Goal: Task Accomplishment & Management: Complete application form

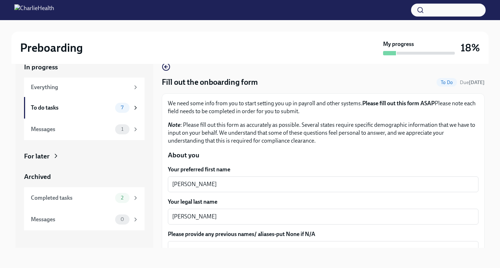
scroll to position [92, 0]
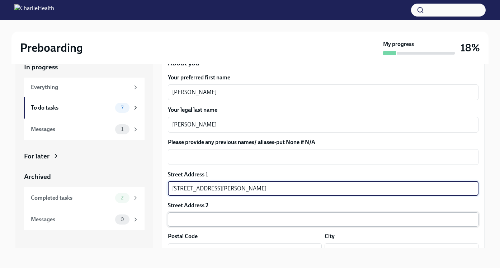
click at [228, 223] on input "text" at bounding box center [323, 219] width 311 height 14
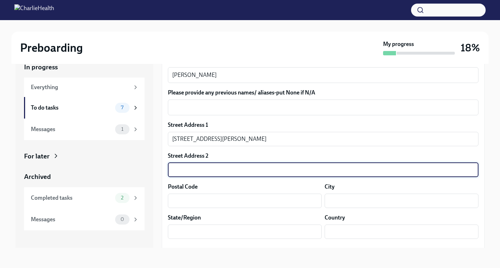
scroll to position [151, 0]
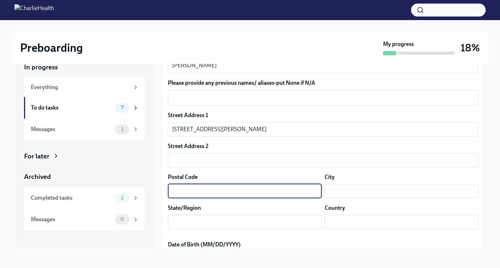
click at [196, 190] on input "text" at bounding box center [245, 191] width 154 height 14
type input "06515"
type input "[STREET_ADDRESS][PERSON_NAME]"
type input "[GEOGRAPHIC_DATA]"
type input "CT"
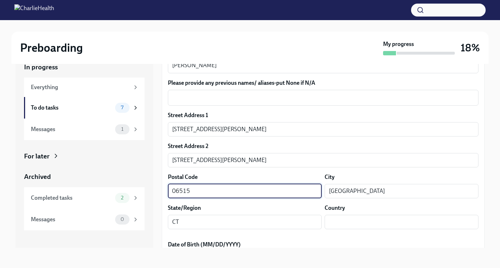
type input "US"
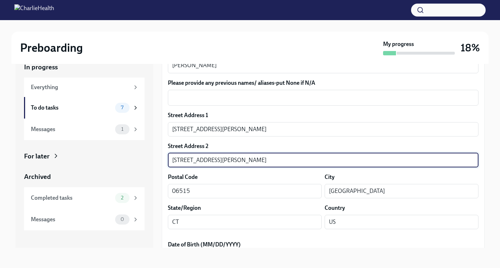
drag, startPoint x: 233, startPoint y: 163, endPoint x: 145, endPoint y: 163, distance: 87.9
click at [145, 163] on div "In progress Everything To do tasks 7 Messages 1 For later Archived Completed ta…" at bounding box center [249, 149] width 469 height 197
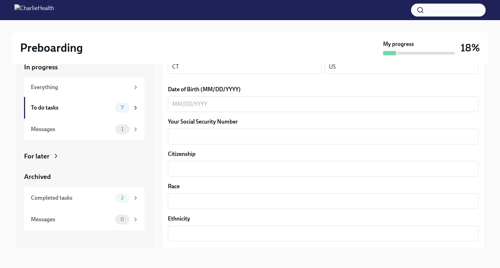
scroll to position [298, 0]
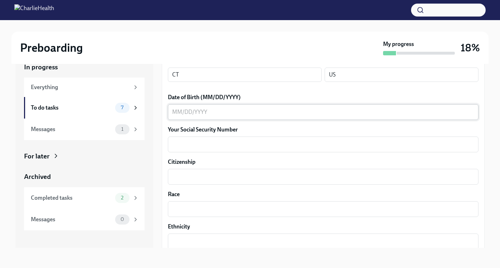
click at [196, 117] on div "x ​" at bounding box center [323, 112] width 311 height 16
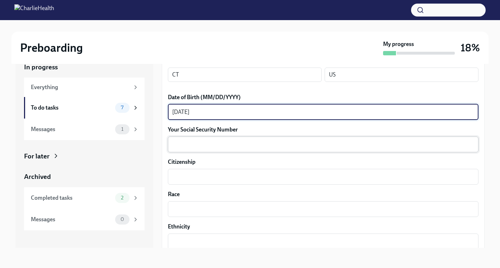
type textarea "[DATE]"
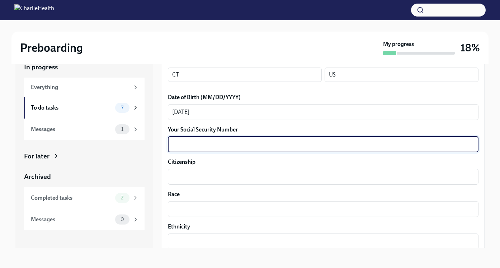
click at [204, 144] on textarea "Your Social Security Number" at bounding box center [323, 144] width 302 height 9
type textarea "048-90-6374"
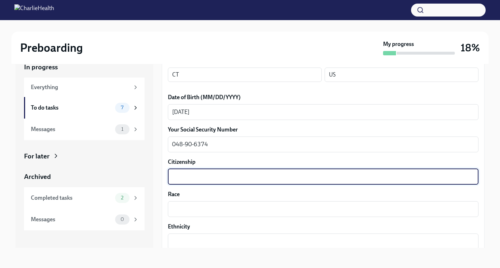
click at [210, 180] on textarea "Citizenship" at bounding box center [323, 176] width 302 height 9
type textarea "[GEOGRAPHIC_DATA]"
click at [208, 207] on textarea "Race" at bounding box center [323, 208] width 302 height 9
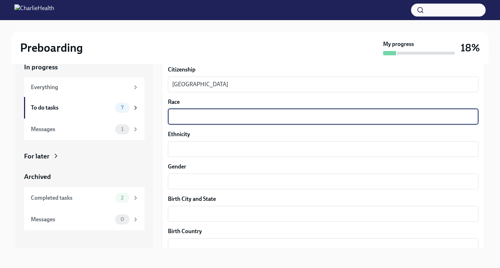
scroll to position [404, 0]
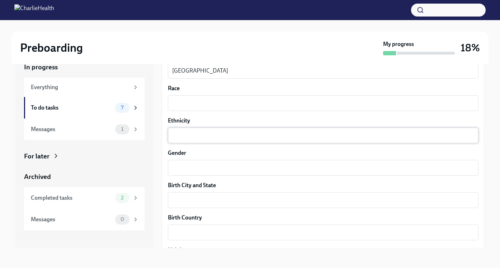
click at [183, 141] on div "x ​" at bounding box center [323, 135] width 311 height 16
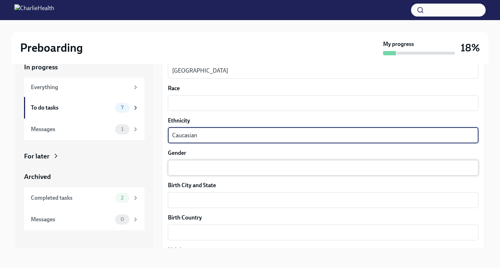
type textarea "Caucasian"
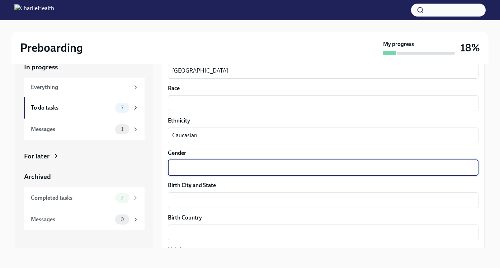
click at [199, 170] on textarea "Gender" at bounding box center [323, 167] width 302 height 9
type textarea "[DEMOGRAPHIC_DATA]"
click at [202, 203] on textarea "Birth City and State" at bounding box center [323, 200] width 302 height 9
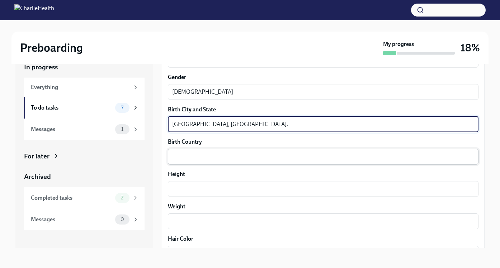
scroll to position [467, 0]
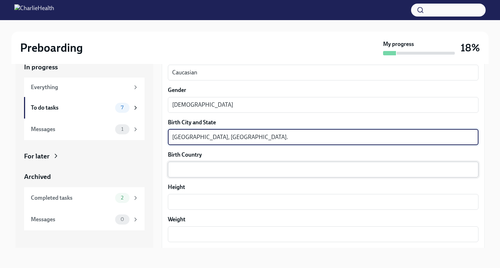
type textarea "[GEOGRAPHIC_DATA], [GEOGRAPHIC_DATA]."
click at [178, 168] on textarea "Birth Country" at bounding box center [323, 169] width 302 height 9
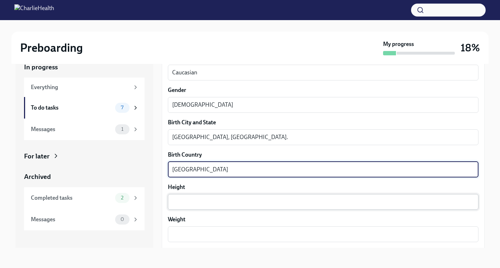
type textarea "[GEOGRAPHIC_DATA]"
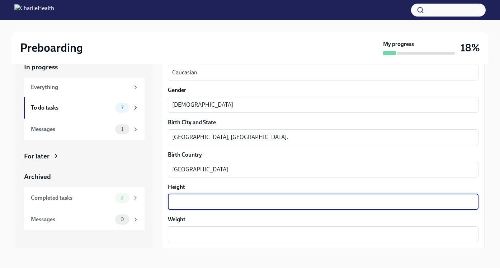
click at [191, 198] on textarea "Height" at bounding box center [323, 201] width 302 height 9
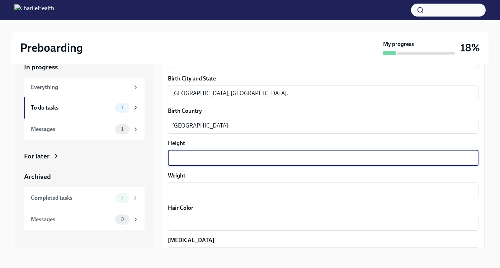
scroll to position [512, 0]
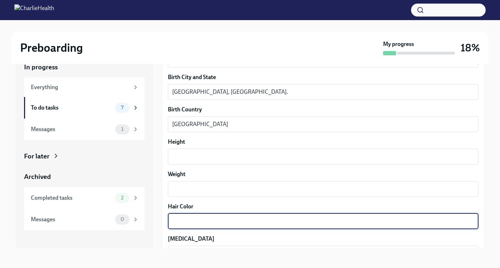
click at [186, 219] on textarea "Hair Color" at bounding box center [323, 221] width 302 height 9
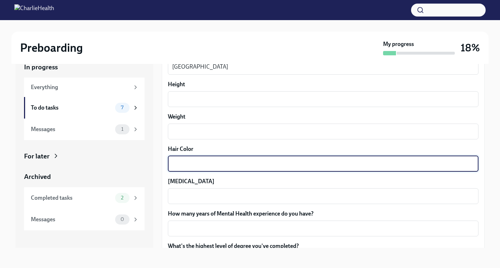
scroll to position [570, 0]
type textarea "Black"
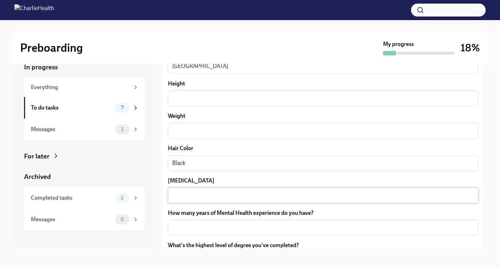
click at [198, 199] on div "x ​" at bounding box center [323, 195] width 311 height 16
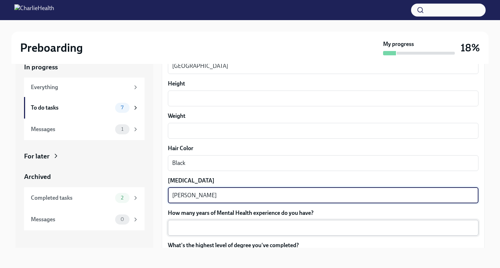
type textarea "[PERSON_NAME]"
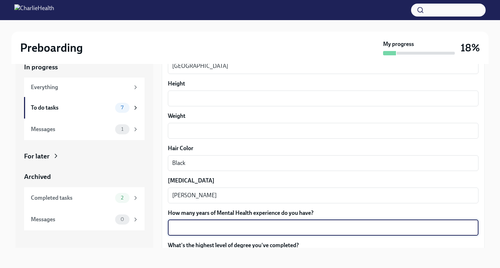
click at [204, 228] on textarea "How many years of Mental Health experience do you have?" at bounding box center [323, 227] width 302 height 9
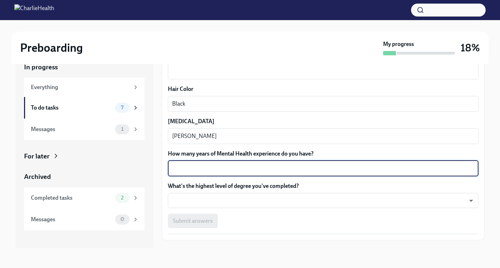
scroll to position [630, 0]
type textarea "6"
click at [237, 171] on textarea "6" at bounding box center [323, 168] width 302 height 9
type textarea "6"
click at [232, 200] on body "Preboarding My progress 18% In progress Everything To do tasks 7 Messages 1 For…" at bounding box center [250, 127] width 500 height 281
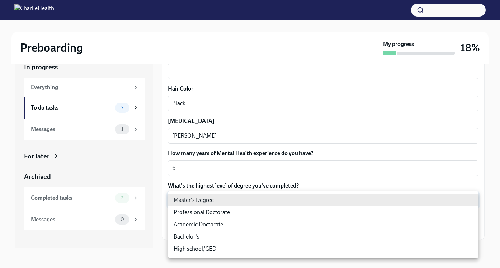
click at [232, 200] on li "Master's Degree" at bounding box center [323, 200] width 311 height 12
type input "2vBr-ghkD"
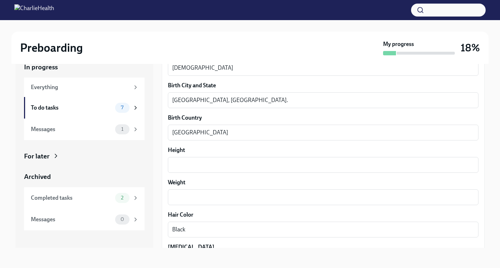
scroll to position [489, 0]
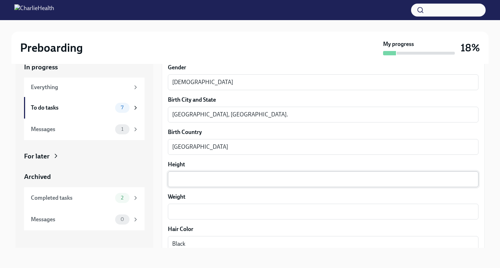
click at [208, 183] on div "x ​" at bounding box center [323, 179] width 311 height 16
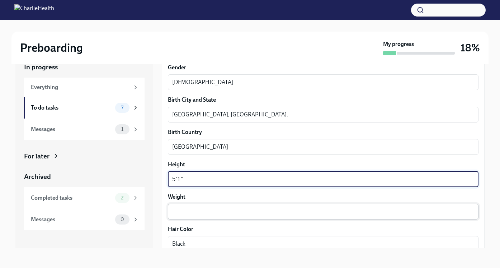
type textarea "5'1""
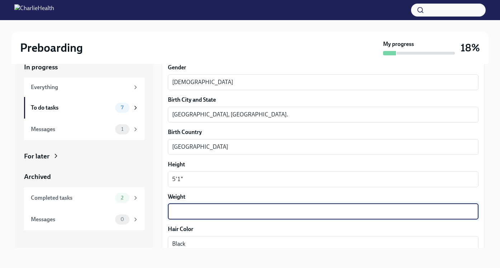
click at [190, 214] on textarea "Weight" at bounding box center [323, 211] width 302 height 9
type textarea "Average"
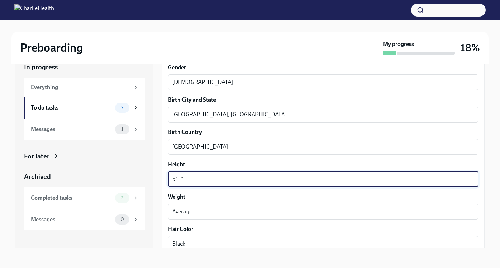
click at [272, 183] on textarea "5'1"" at bounding box center [323, 179] width 302 height 9
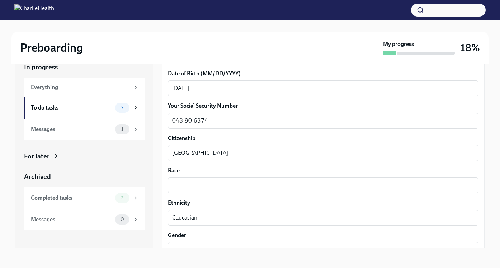
scroll to position [322, 0]
click at [231, 188] on textarea "Race" at bounding box center [323, 184] width 302 height 9
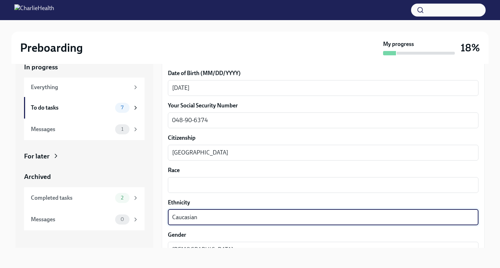
drag, startPoint x: 206, startPoint y: 216, endPoint x: 149, endPoint y: 212, distance: 57.1
click at [151, 214] on div "In progress Everything To do tasks 7 Messages 1 For later Archived Completed ta…" at bounding box center [249, 149] width 469 height 197
click at [180, 183] on textarea "Race" at bounding box center [323, 184] width 302 height 9
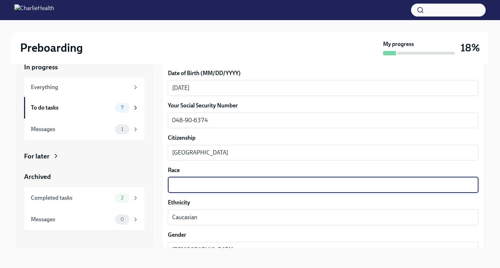
paste textarea "Caucasian"
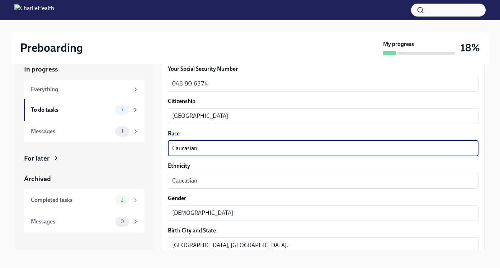
scroll to position [645, 0]
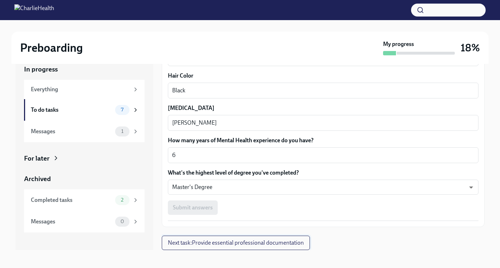
type textarea "Caucasian"
click at [274, 243] on span "Next task : Provide essential professional documentation" at bounding box center [236, 242] width 136 height 7
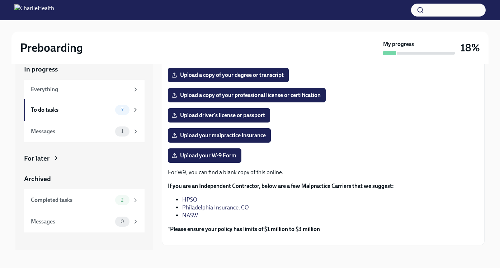
scroll to position [127, 0]
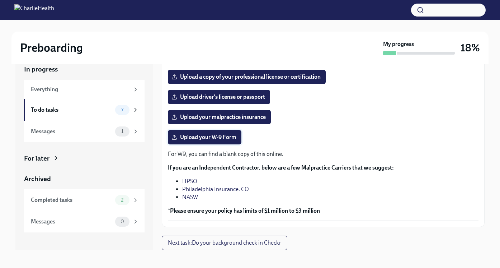
click at [218, 137] on span "Upload your W-9 Form" at bounding box center [204, 136] width 63 height 7
click at [0, 0] on input "Upload your W-9 Form" at bounding box center [0, 0] width 0 height 0
click at [225, 136] on span "Upload your W-9 Form" at bounding box center [204, 136] width 63 height 7
click at [0, 0] on input "Upload your W-9 Form" at bounding box center [0, 0] width 0 height 0
click at [232, 140] on span "Upload your W-9 Form" at bounding box center [204, 136] width 63 height 7
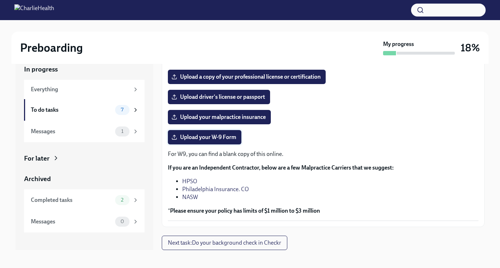
click at [0, 0] on input "Upload your W-9 Form" at bounding box center [0, 0] width 0 height 0
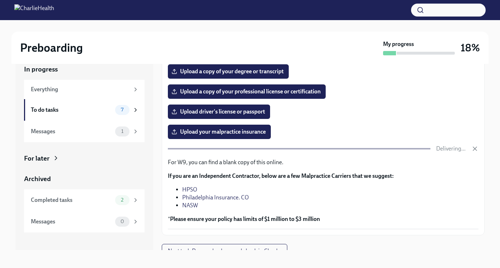
scroll to position [113, 0]
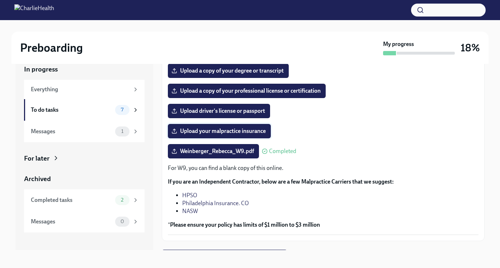
click at [245, 131] on span "Upload your malpractice insurance" at bounding box center [219, 130] width 93 height 7
click at [0, 0] on input "Upload your malpractice insurance" at bounding box center [0, 0] width 0 height 0
click at [258, 112] on span "Upload driver's license or passport" at bounding box center [219, 110] width 92 height 7
click at [0, 0] on input "Upload driver's license or passport" at bounding box center [0, 0] width 0 height 0
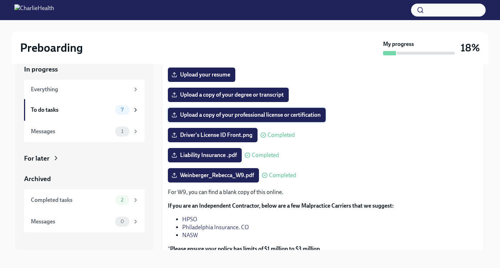
scroll to position [90, 0]
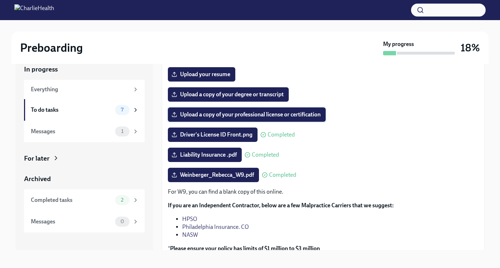
click at [306, 117] on span "Upload a copy of your professional license or certification" at bounding box center [247, 114] width 148 height 7
click at [0, 0] on input "Upload a copy of your professional license or certification" at bounding box center [0, 0] width 0 height 0
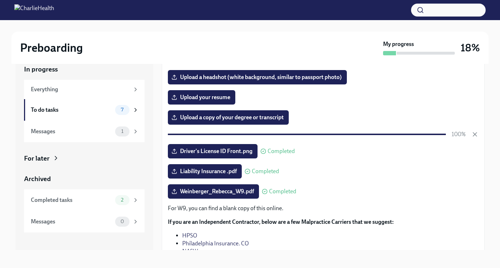
scroll to position [66, 0]
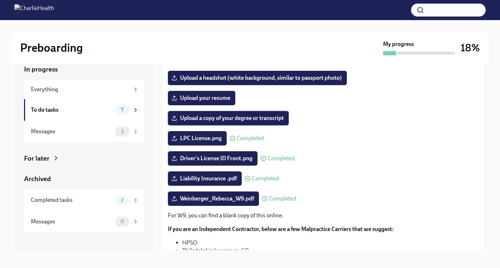
click at [271, 118] on span "Upload a copy of your degree or transcript" at bounding box center [228, 117] width 111 height 7
click at [0, 0] on input "Upload a copy of your degree or transcript" at bounding box center [0, 0] width 0 height 0
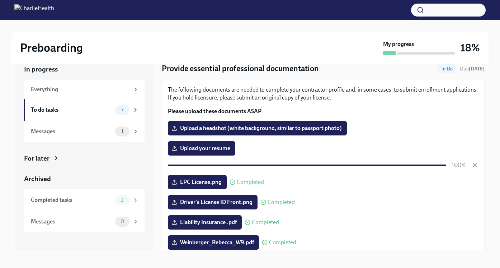
scroll to position [15, 0]
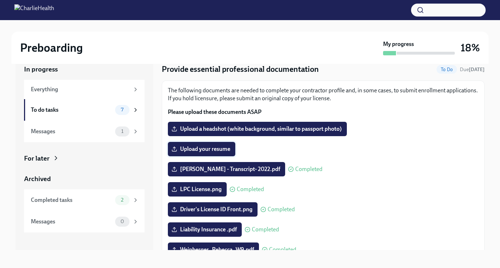
click at [220, 151] on span "Upload your resume" at bounding box center [201, 148] width 57 height 7
click at [0, 0] on input "Upload your resume" at bounding box center [0, 0] width 0 height 0
